Goal: Task Accomplishment & Management: Manage account settings

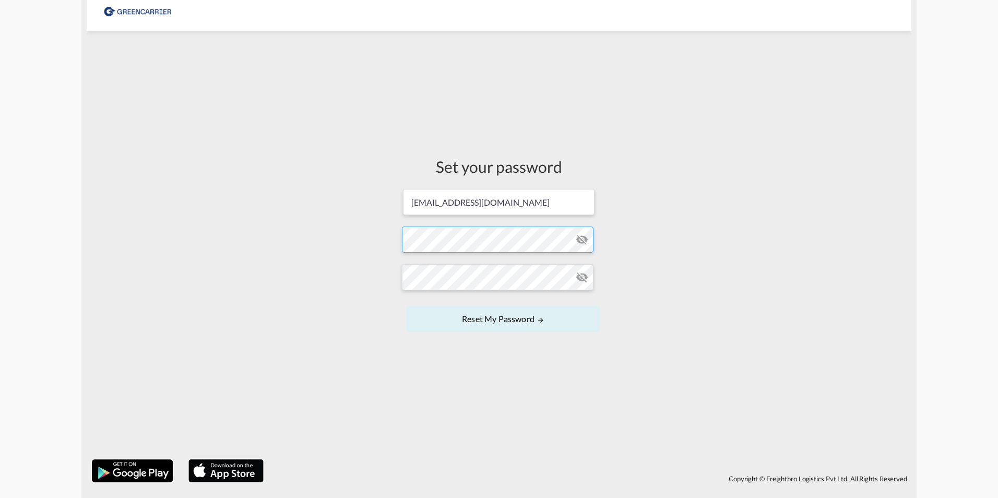
click at [488, 237] on form "[EMAIL_ADDRESS][DOMAIN_NAME] Password must contain the following: A special cha…" at bounding box center [499, 261] width 194 height 147
click at [513, 292] on form "[EMAIL_ADDRESS][DOMAIN_NAME] Password must contain the following: A special cha…" at bounding box center [499, 261] width 194 height 147
click at [515, 320] on button "Reset my password" at bounding box center [503, 319] width 194 height 26
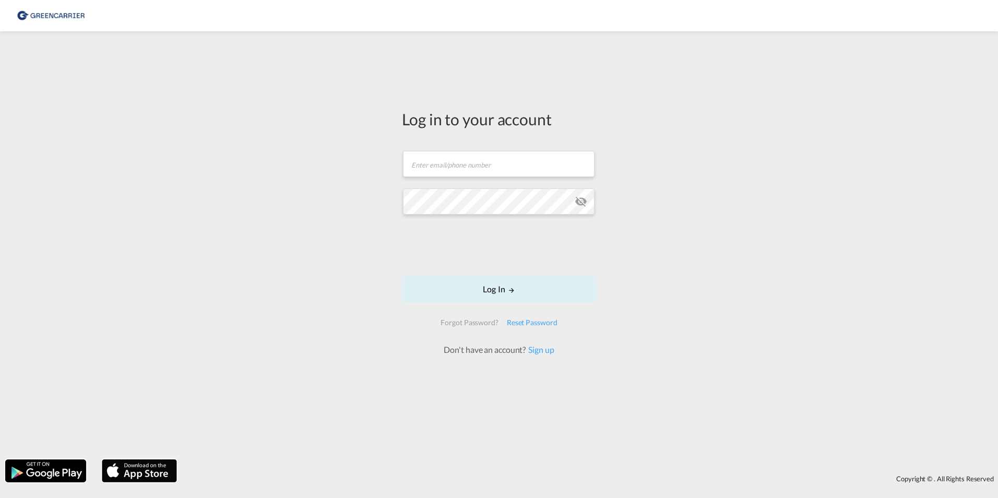
click at [467, 178] on form "Email field is required Password field is required Log In Forgot Password? Rese…" at bounding box center [499, 247] width 194 height 215
click at [466, 167] on input "text" at bounding box center [499, 164] width 192 height 26
type input "[EMAIL_ADDRESS][DOMAIN_NAME]"
click at [490, 293] on button "Log In" at bounding box center [499, 289] width 194 height 26
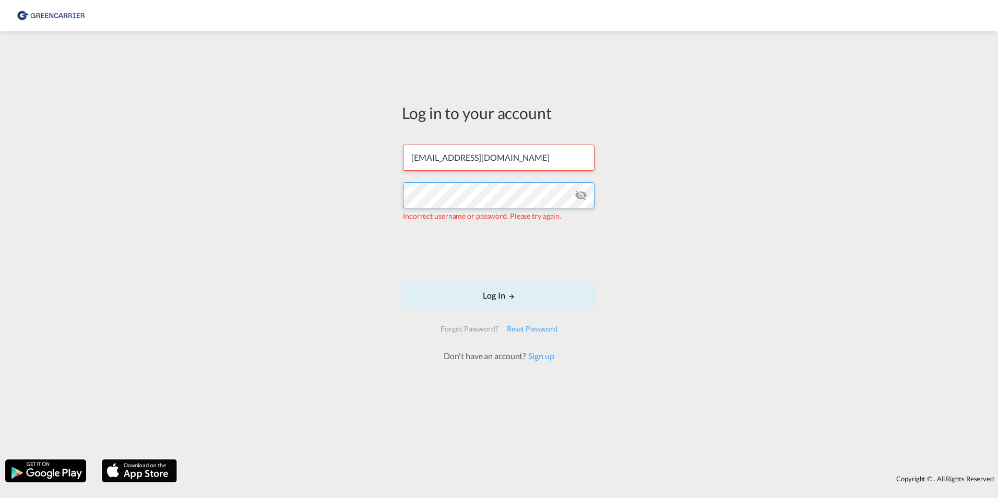
click at [232, 194] on div "Log in to your account [EMAIL_ADDRESS][DOMAIN_NAME] Incorrect username or passw…" at bounding box center [499, 246] width 998 height 418
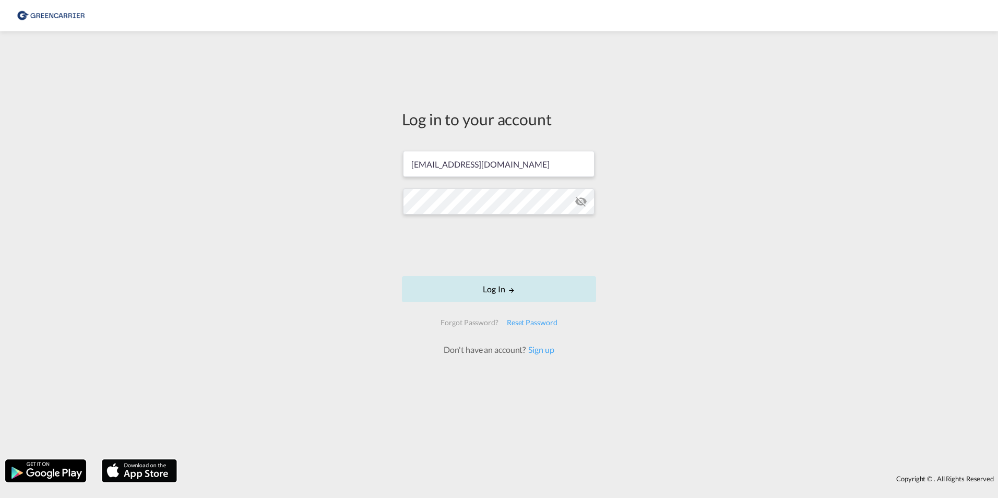
click at [490, 292] on button "Log In" at bounding box center [499, 289] width 194 height 26
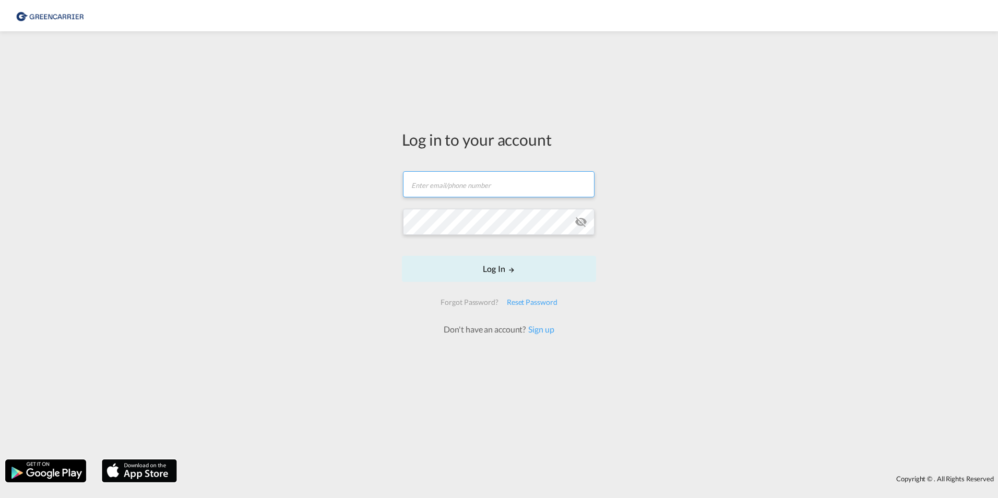
click at [457, 195] on input "text" at bounding box center [499, 184] width 192 height 26
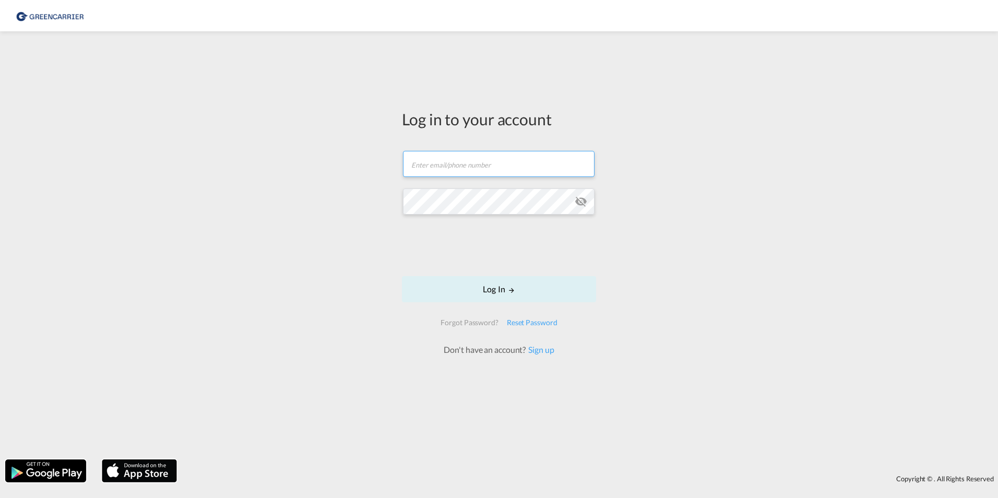
click at [472, 167] on input "text" at bounding box center [499, 164] width 192 height 26
type input "[EMAIL_ADDRESS][DOMAIN_NAME]"
click at [465, 285] on button "Log In" at bounding box center [499, 289] width 194 height 26
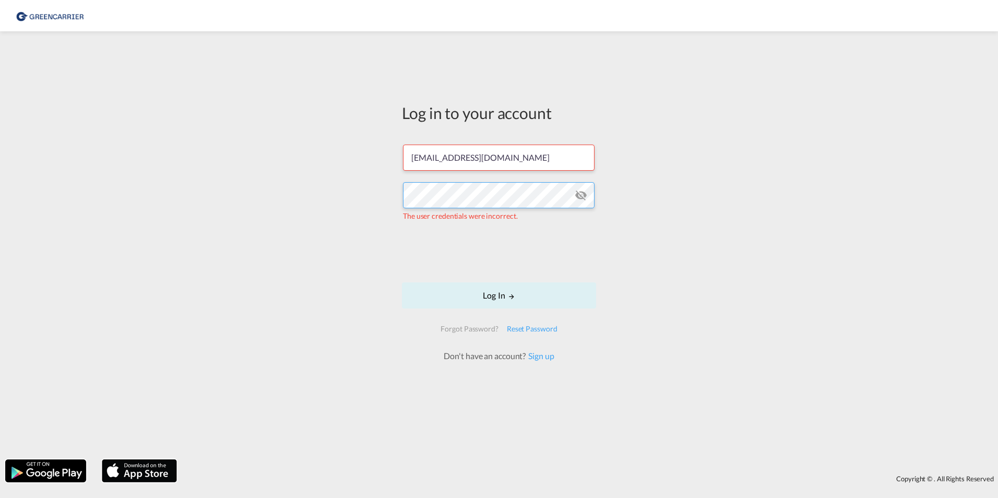
click at [306, 198] on div "Log in to your account [EMAIL_ADDRESS][DOMAIN_NAME] The user credentials were i…" at bounding box center [499, 246] width 998 height 418
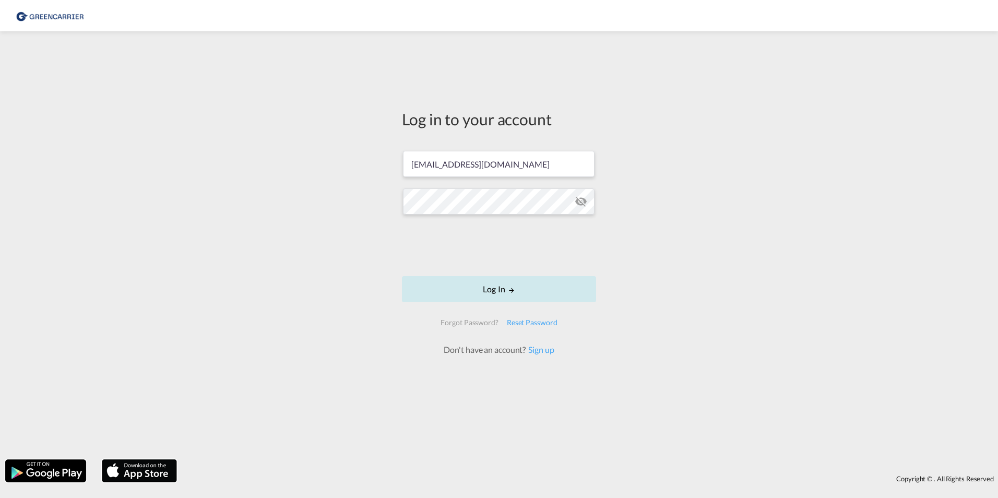
click at [501, 289] on button "Log In" at bounding box center [499, 289] width 194 height 26
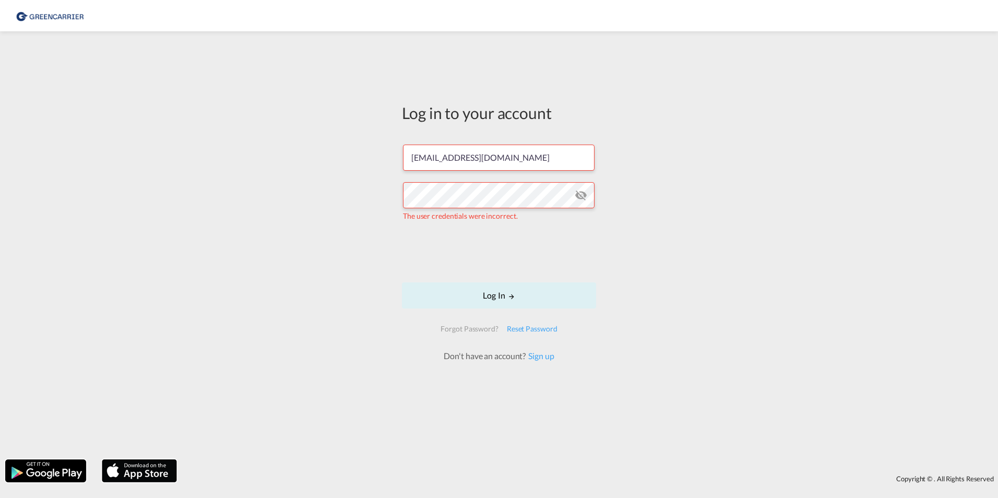
click at [580, 191] on md-icon "icon-eye-off" at bounding box center [581, 195] width 13 height 13
click at [723, 218] on div "Log in to your account info@kaylalogistics.de The user credentials were incorre…" at bounding box center [499, 246] width 998 height 418
